Goal: Navigation & Orientation: Find specific page/section

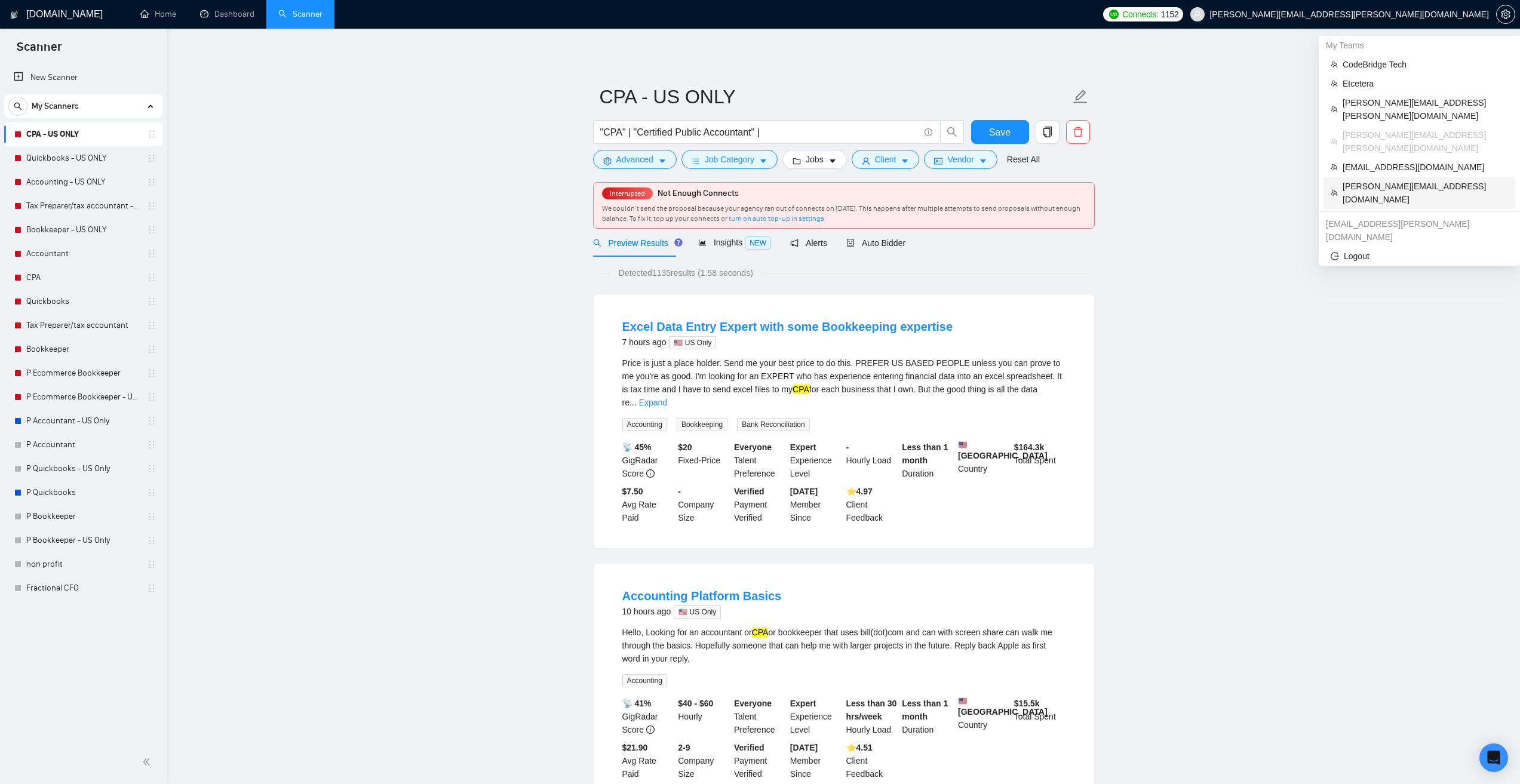
click at [1364, 179] on span "[PERSON_NAME][EMAIL_ADDRESS][DOMAIN_NAME]" at bounding box center [1425, 192] width 165 height 26
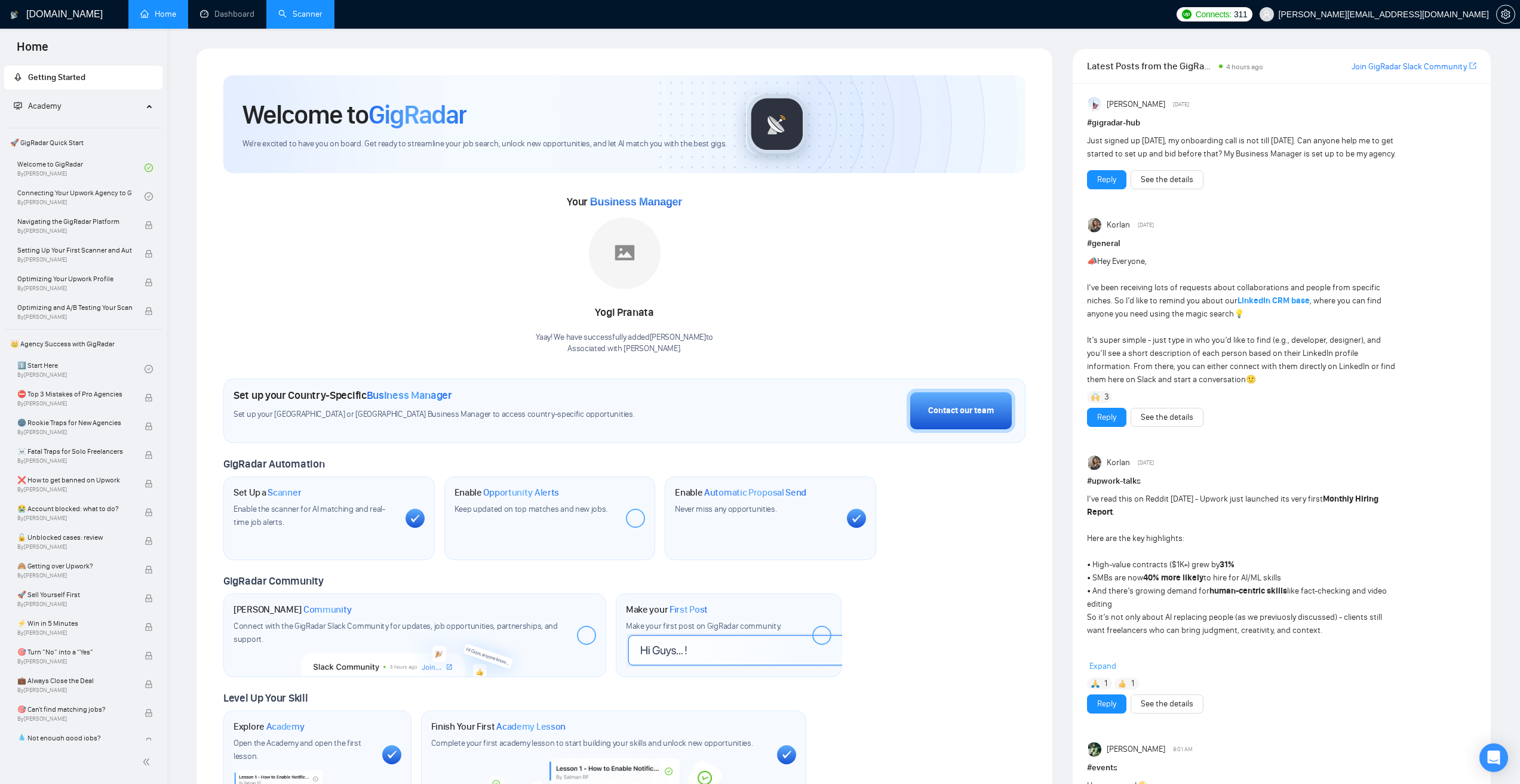
click at [322, 16] on link "Scanner" at bounding box center [300, 14] width 44 height 10
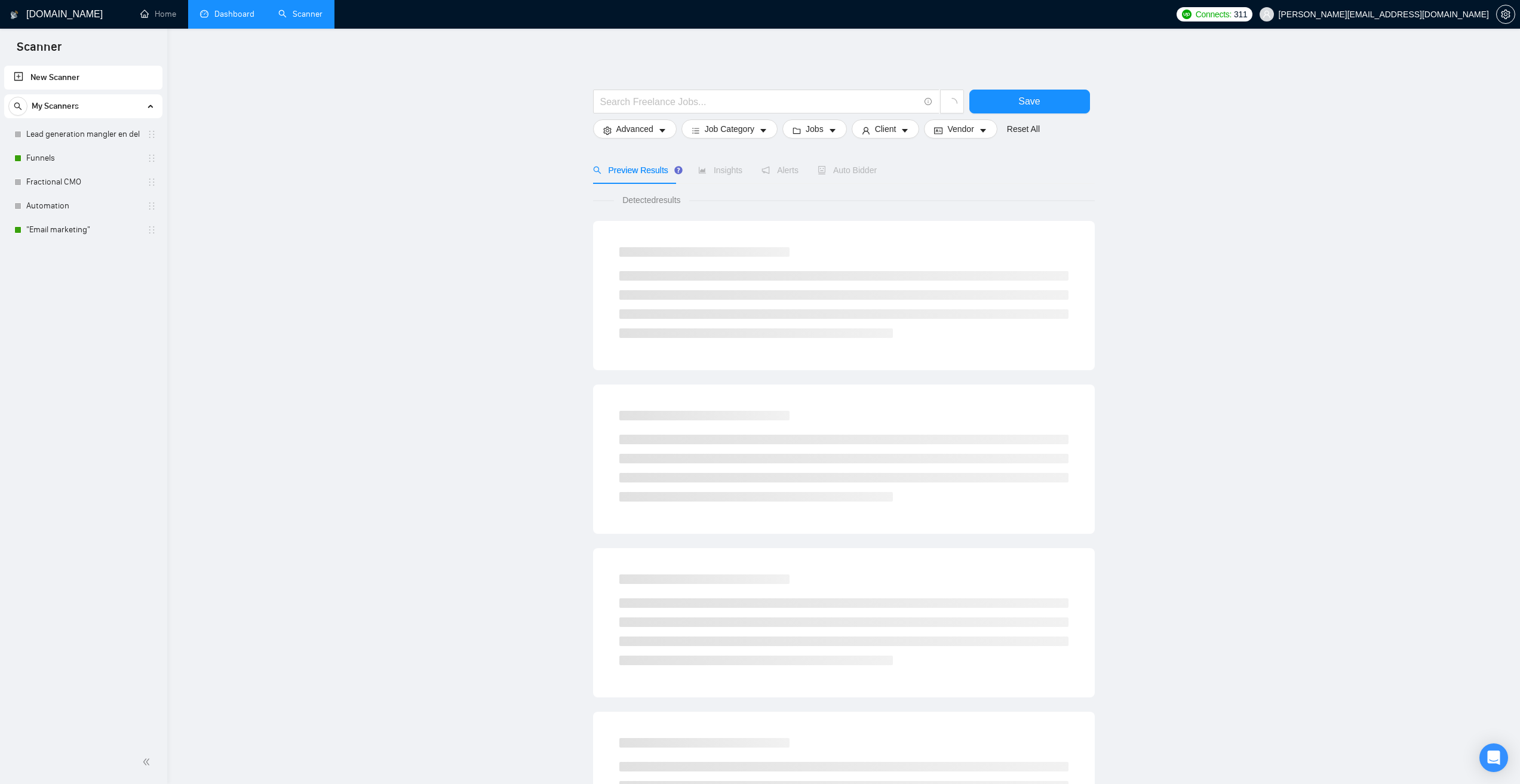
click at [232, 9] on link "Dashboard" at bounding box center [227, 14] width 54 height 10
